Goal: Information Seeking & Learning: Compare options

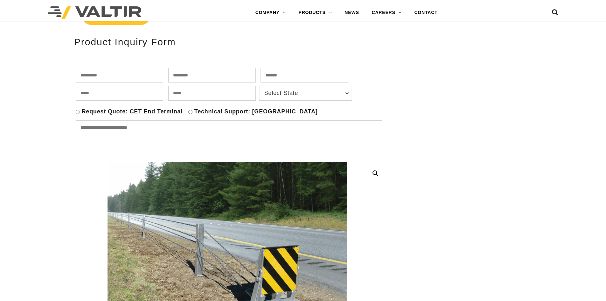
scroll to position [92, 0]
